Goal: Information Seeking & Learning: Learn about a topic

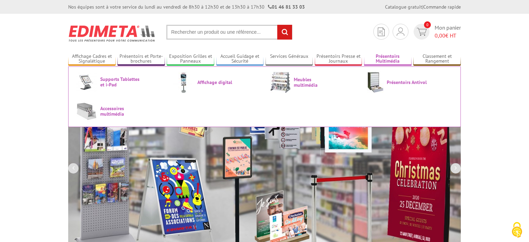
click at [391, 61] on link "Présentoirs Multimédia" at bounding box center [388, 58] width 48 height 11
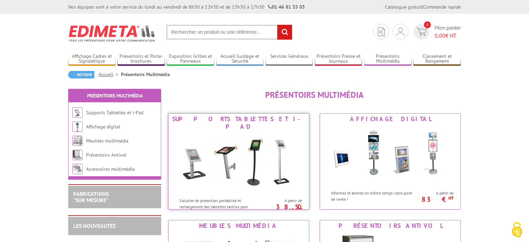
click at [262, 150] on img at bounding box center [238, 163] width 127 height 62
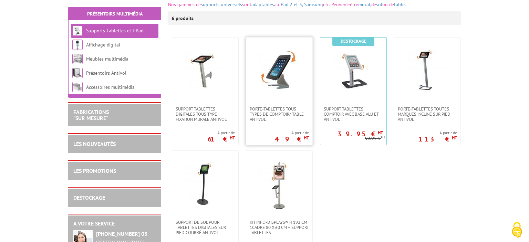
scroll to position [145, 0]
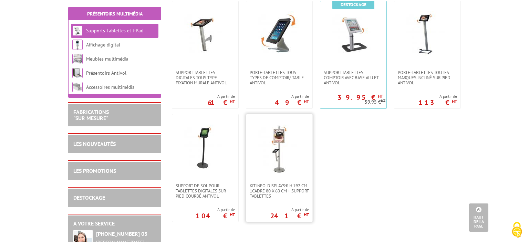
click at [274, 155] on img at bounding box center [279, 149] width 48 height 48
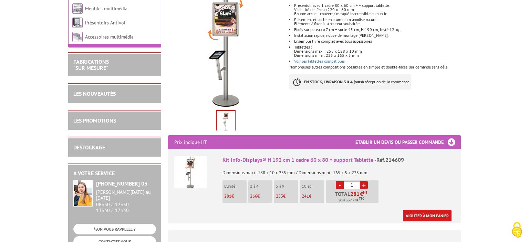
scroll to position [145, 0]
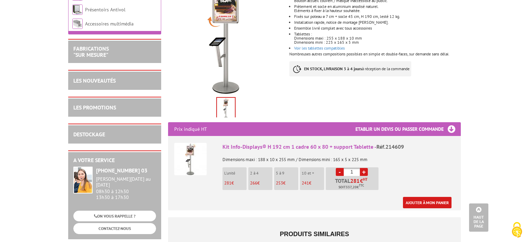
click at [241, 172] on li "L'unité 281 €" at bounding box center [235, 178] width 24 height 23
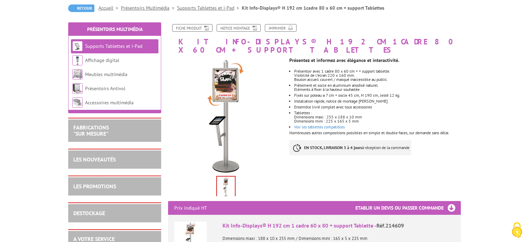
scroll to position [109, 0]
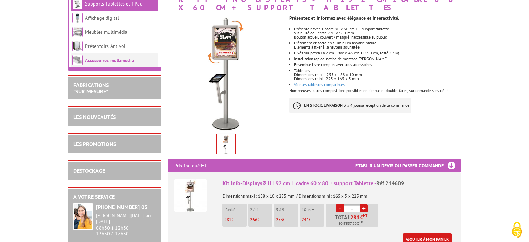
click at [114, 60] on link "Accessoires multimédia" at bounding box center [109, 60] width 49 height 6
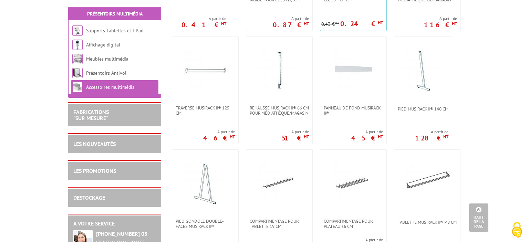
scroll to position [218, 0]
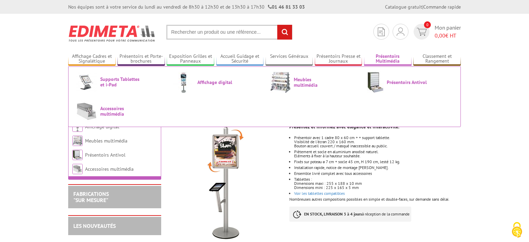
click at [377, 59] on link "Présentoirs Multimédia" at bounding box center [388, 58] width 48 height 11
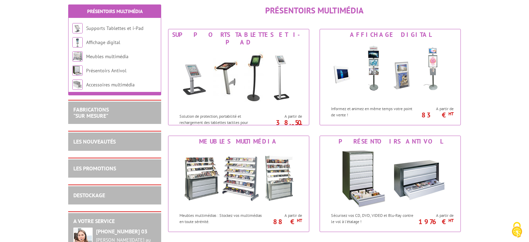
scroll to position [109, 0]
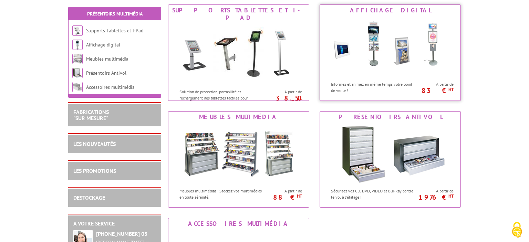
click at [414, 54] on img at bounding box center [390, 47] width 127 height 62
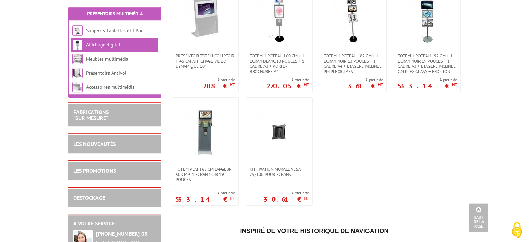
scroll to position [291, 0]
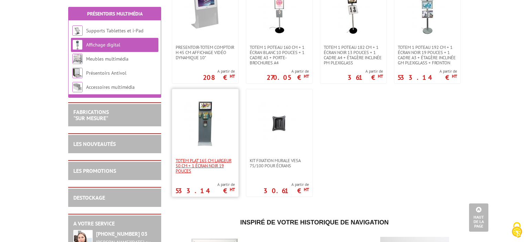
click at [216, 167] on span "Totem plat 165 cm largeur 50 cm + 1 écran noir 19 pouces" at bounding box center [205, 166] width 59 height 16
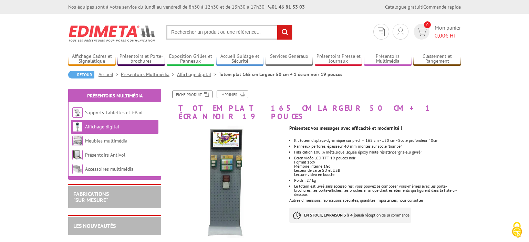
scroll to position [36, 0]
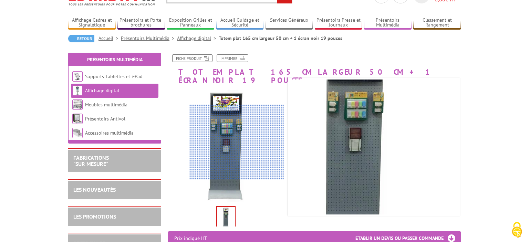
click at [255, 142] on div at bounding box center [236, 142] width 95 height 76
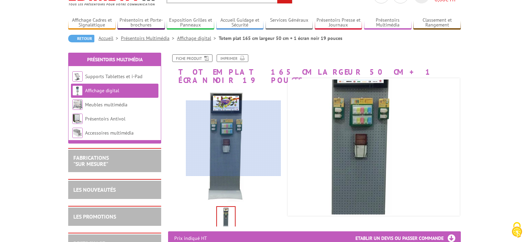
click at [234, 138] on div at bounding box center [233, 139] width 95 height 76
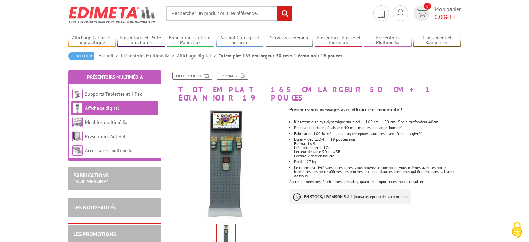
scroll to position [0, 0]
